Goal: Transaction & Acquisition: Purchase product/service

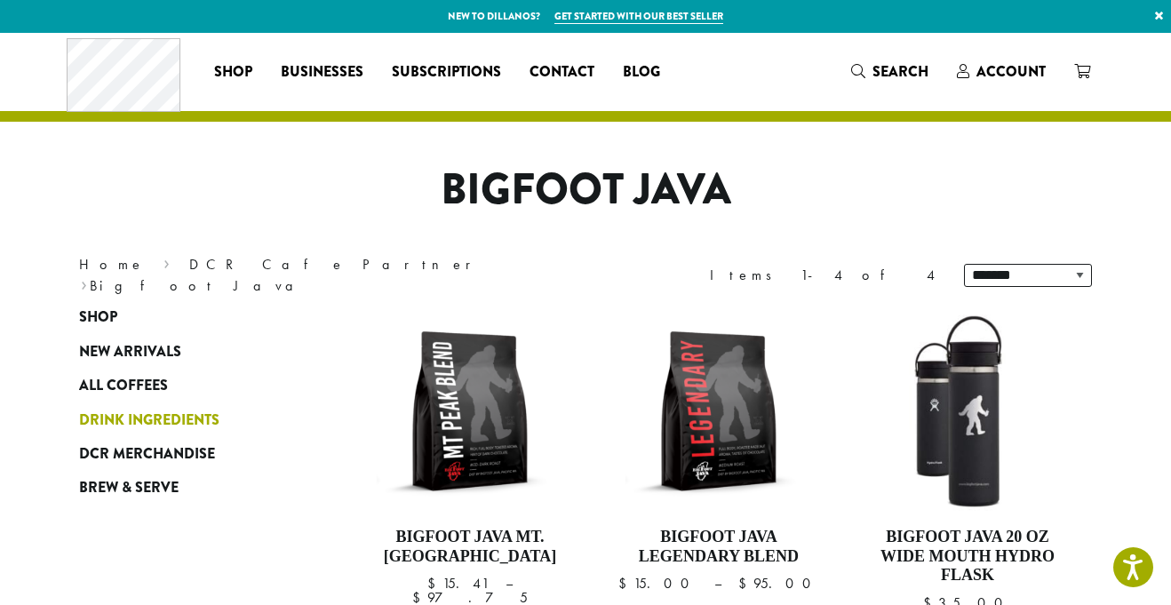
click at [201, 407] on link "Drink Ingredients" at bounding box center [185, 420] width 213 height 34
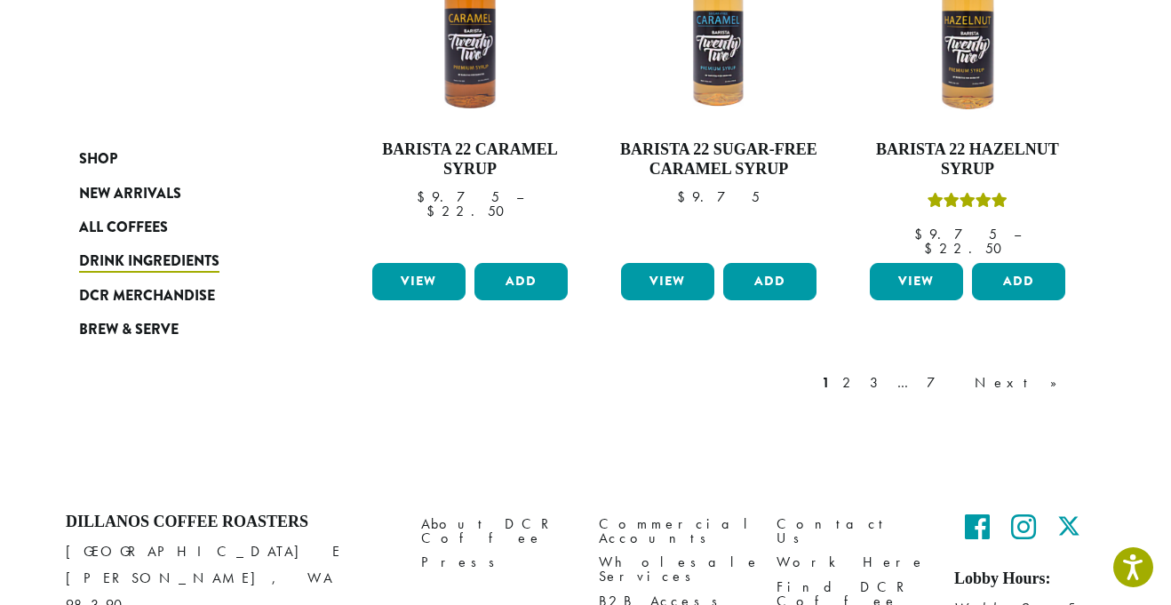
scroll to position [1626, 0]
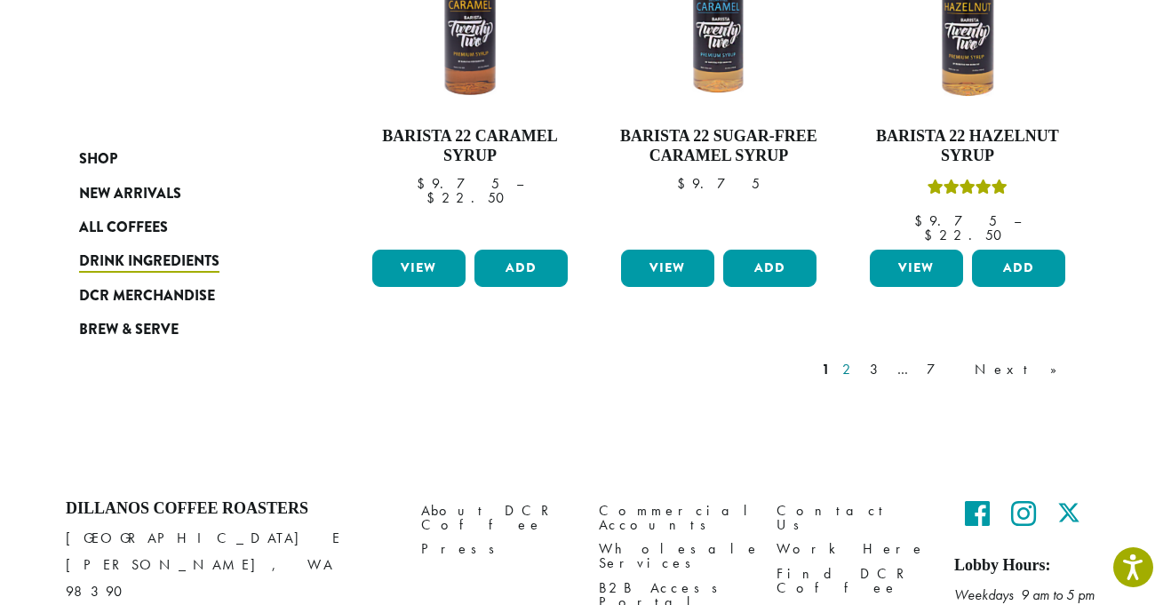
click at [861, 359] on link "2" at bounding box center [850, 369] width 22 height 21
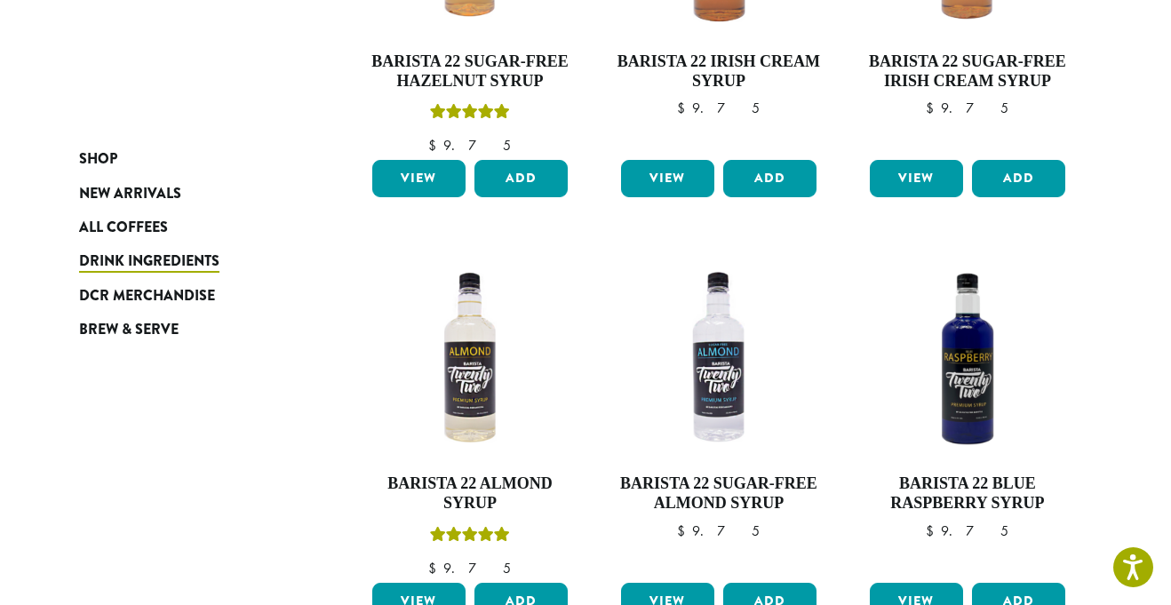
scroll to position [476, 0]
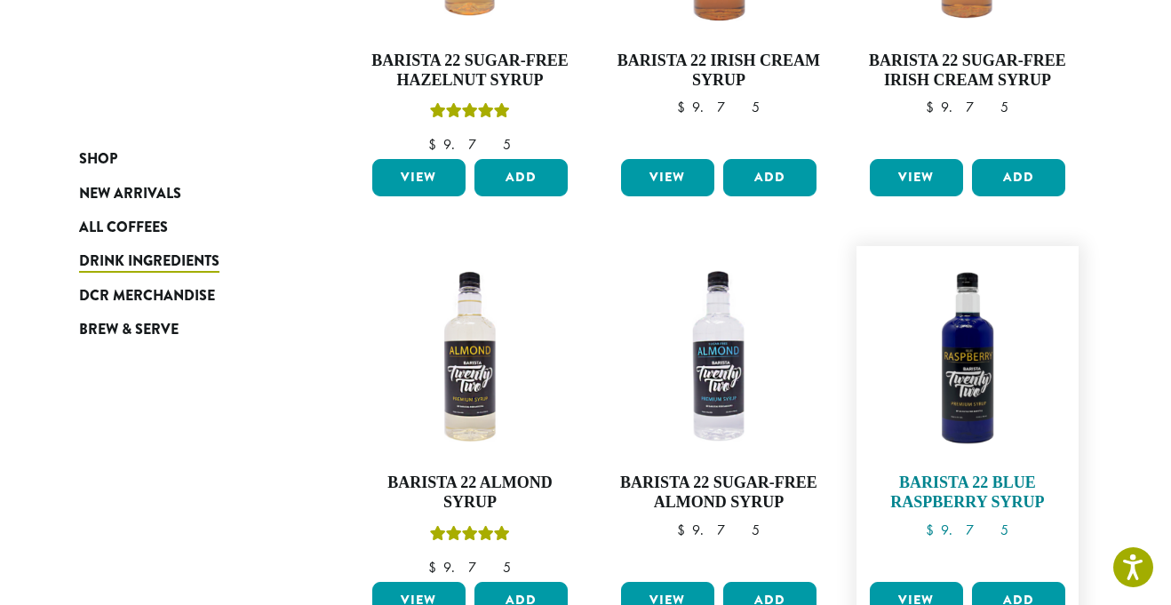
click at [981, 415] on img at bounding box center [968, 357] width 204 height 204
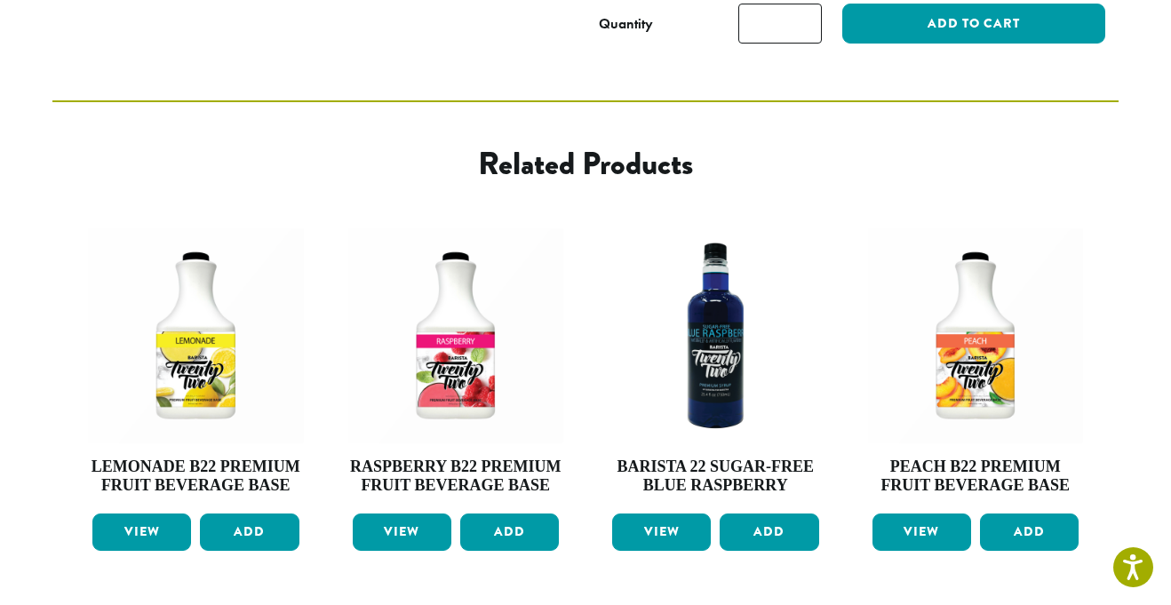
scroll to position [837, 0]
